Goal: Transaction & Acquisition: Purchase product/service

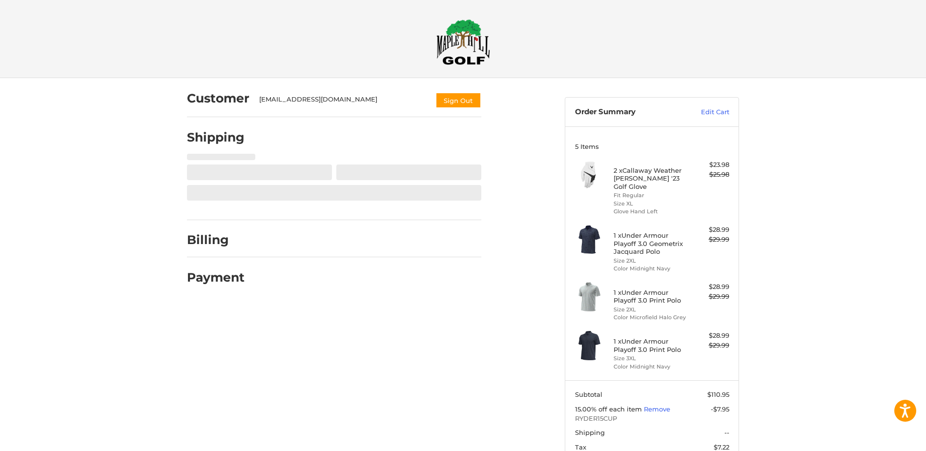
select select "**"
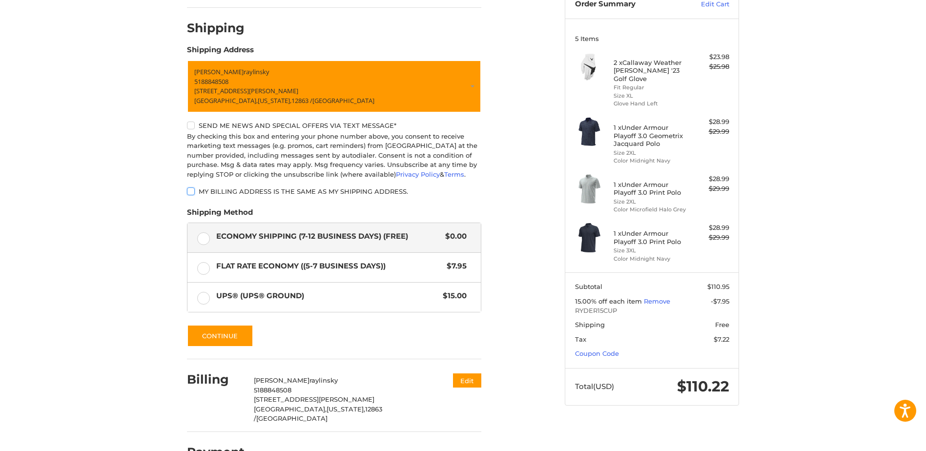
scroll to position [125, 0]
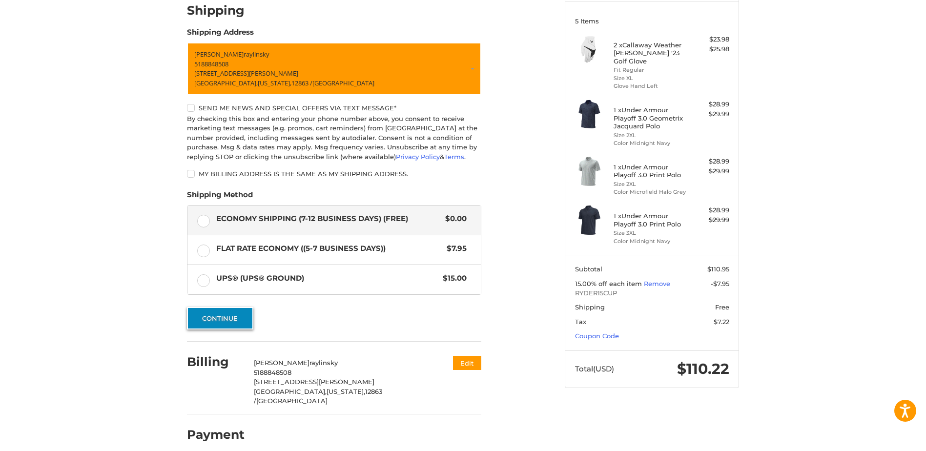
click at [222, 311] on button "Continue" at bounding box center [220, 318] width 66 height 22
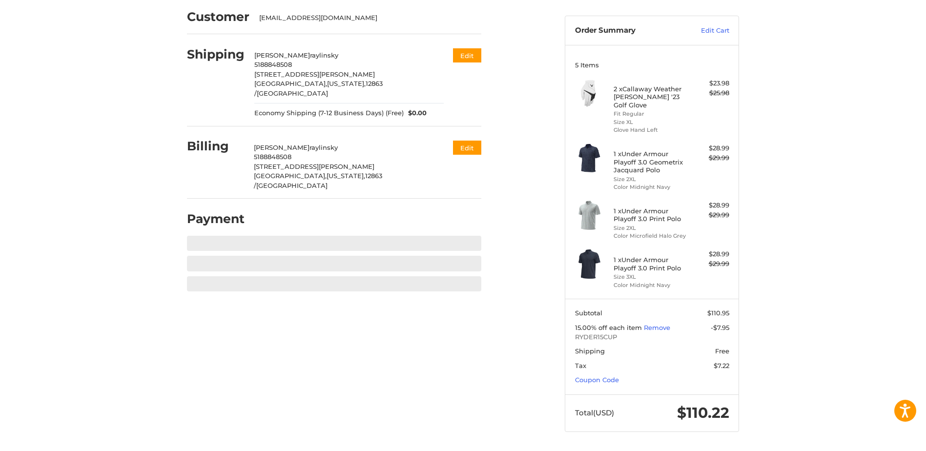
scroll to position [74, 0]
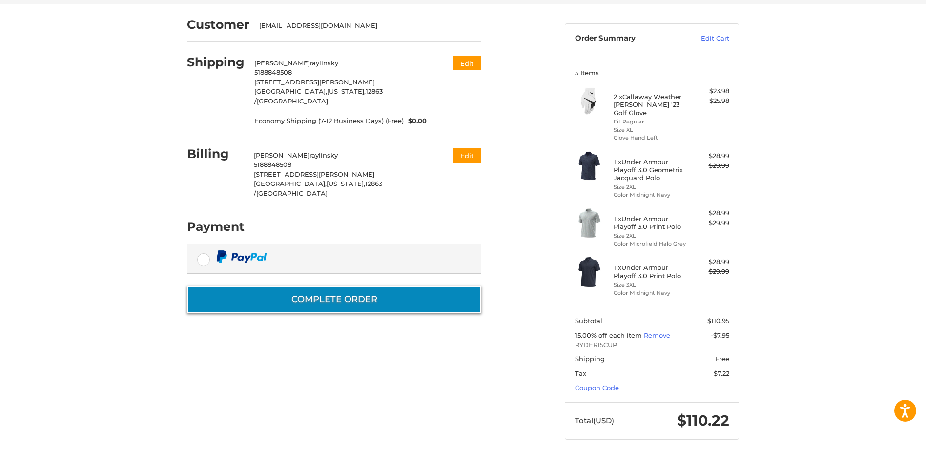
click at [327, 286] on button "Complete order" at bounding box center [334, 300] width 294 height 28
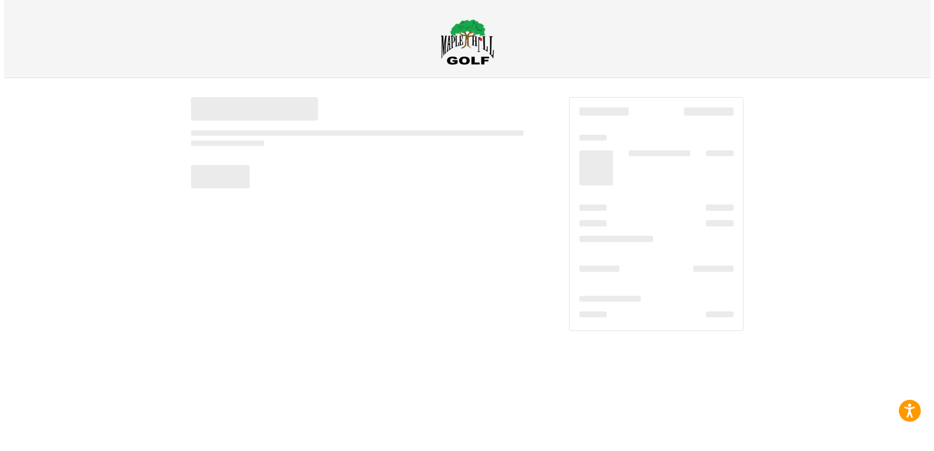
scroll to position [0, 0]
